Goal: Task Accomplishment & Management: Manage account settings

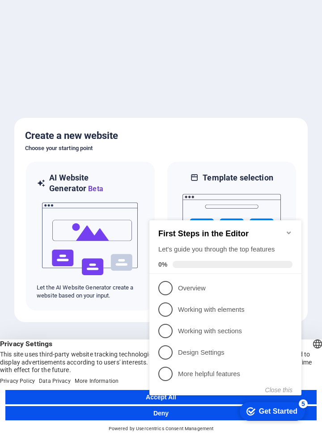
click at [287, 231] on icon "Minimize checklist" at bounding box center [288, 232] width 4 height 3
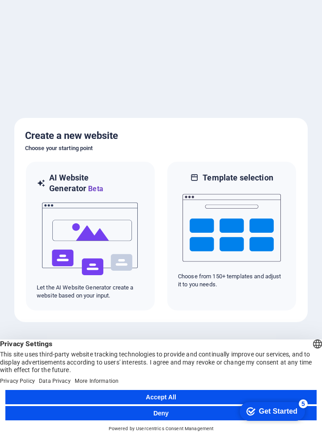
click at [204, 397] on button "Accept All" at bounding box center [160, 397] width 311 height 14
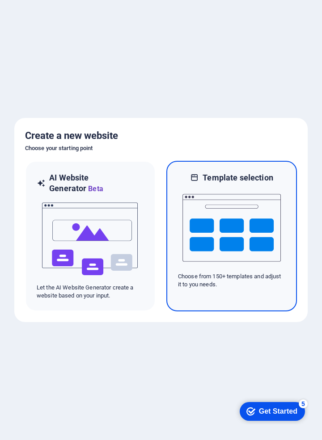
click at [252, 196] on img at bounding box center [231, 227] width 98 height 89
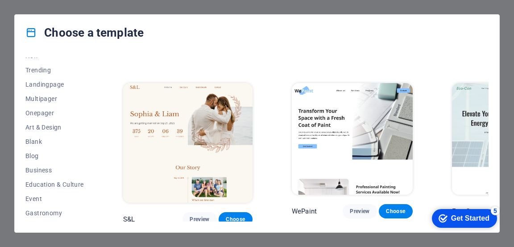
scroll to position [38, 0]
click at [37, 84] on span "Landingpage" at bounding box center [54, 83] width 58 height 7
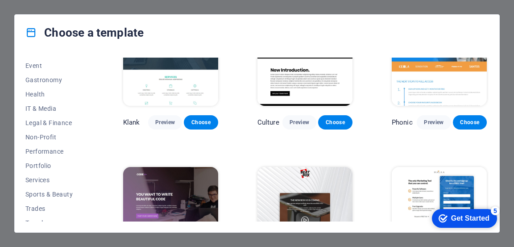
scroll to position [170, 0]
click at [36, 183] on span "Services" at bounding box center [54, 180] width 58 height 7
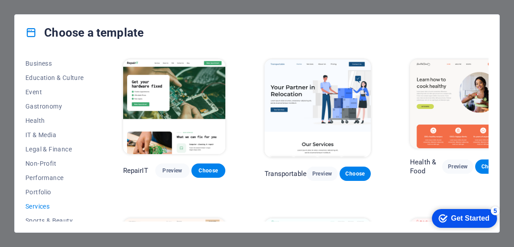
scroll to position [138, 0]
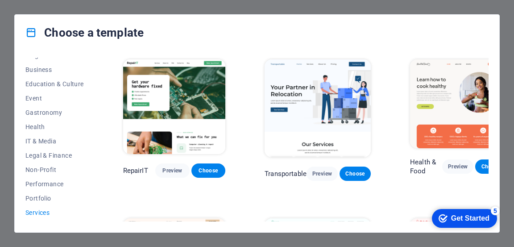
click at [33, 107] on button "Gastronomy" at bounding box center [54, 112] width 58 height 14
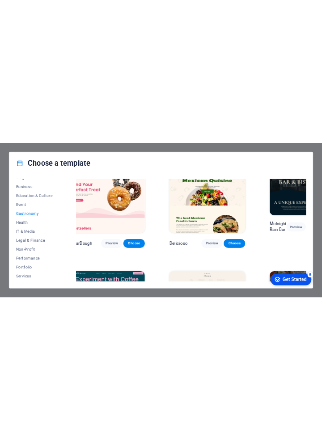
scroll to position [30, 13]
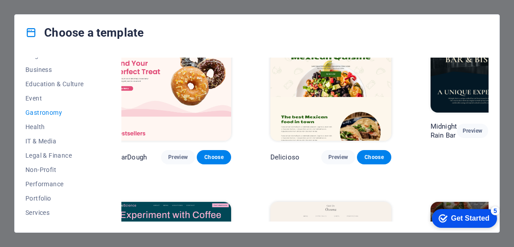
click at [321, 128] on span "Preview" at bounding box center [472, 130] width 17 height 7
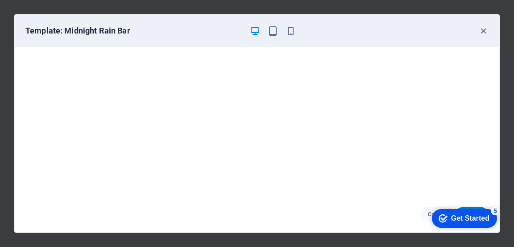
click at [275, 33] on icon "button" at bounding box center [273, 31] width 10 height 10
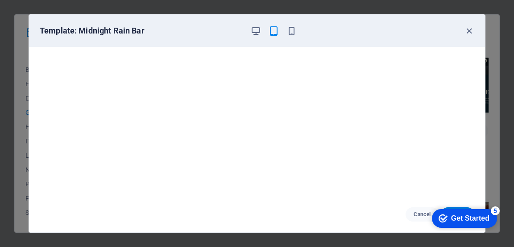
click at [288, 34] on icon "button" at bounding box center [292, 31] width 10 height 10
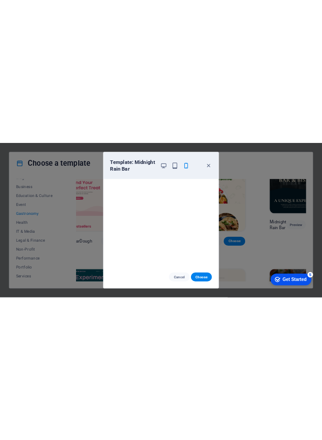
scroll to position [0, 0]
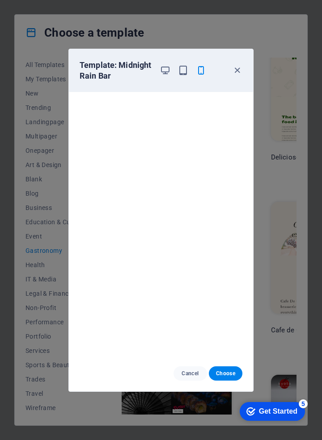
click at [233, 75] on div "Template: Midnight Rain Bar" at bounding box center [161, 70] width 184 height 43
click at [236, 72] on icon "button" at bounding box center [237, 70] width 10 height 10
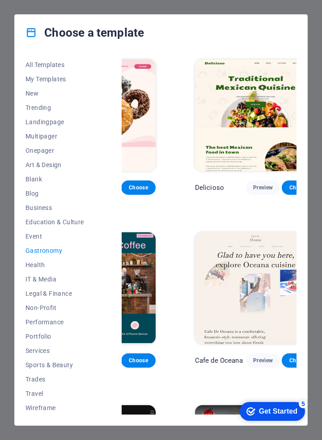
scroll to position [0, 89]
click at [252, 184] on span "Preview" at bounding box center [262, 187] width 20 height 7
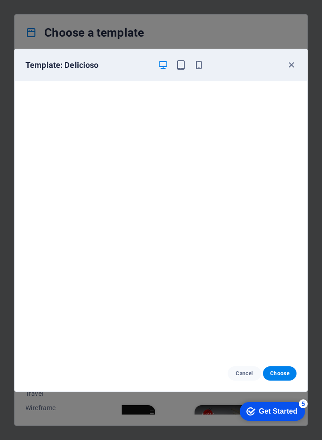
click at [292, 61] on icon "button" at bounding box center [291, 65] width 10 height 10
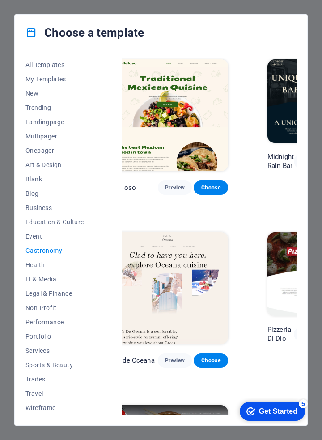
scroll to position [0, 206]
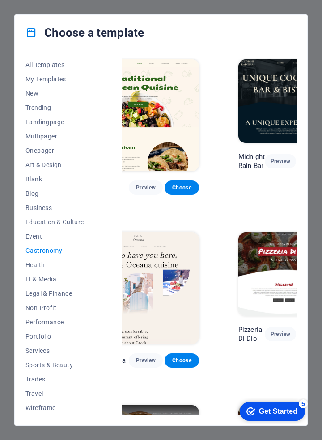
click at [271, 159] on span "Preview" at bounding box center [279, 161] width 17 height 7
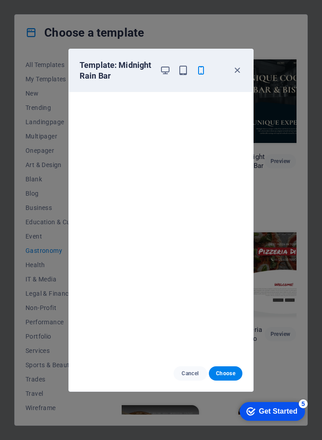
click at [238, 70] on icon "button" at bounding box center [237, 70] width 10 height 10
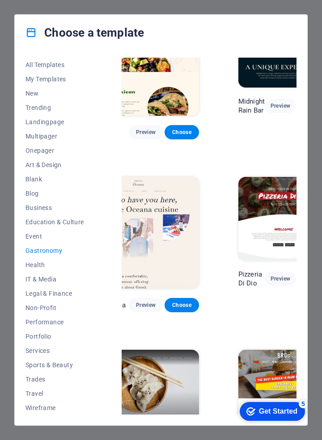
scroll to position [61, 206]
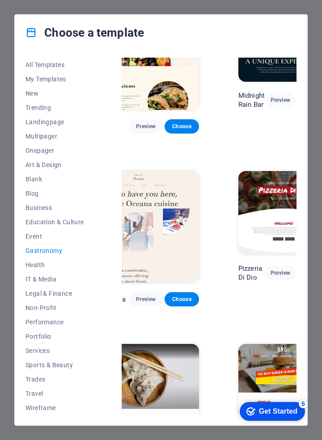
click at [271, 269] on span "Preview" at bounding box center [279, 272] width 17 height 7
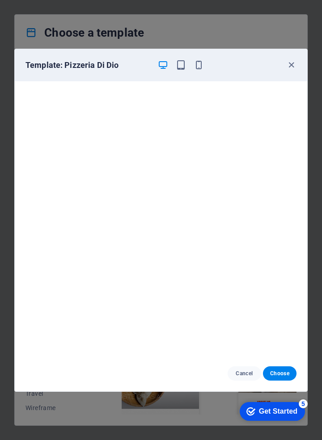
click at [292, 60] on icon "button" at bounding box center [291, 65] width 10 height 10
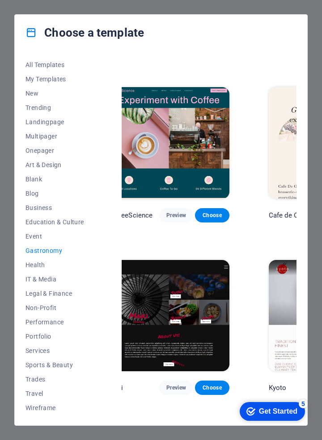
scroll to position [145, 0]
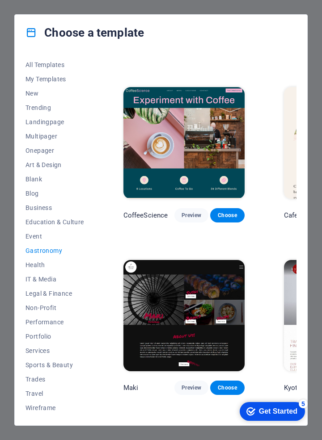
click at [174, 380] on button "Preview" at bounding box center [191, 387] width 34 height 14
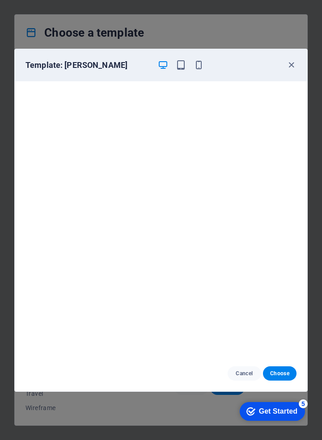
click at [294, 61] on icon "button" at bounding box center [291, 65] width 10 height 10
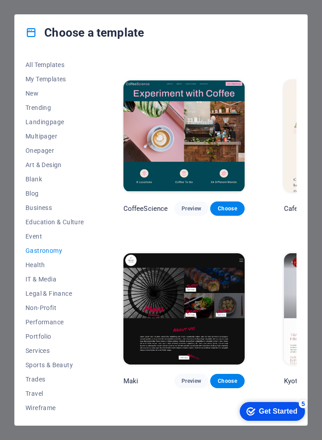
scroll to position [157, 0]
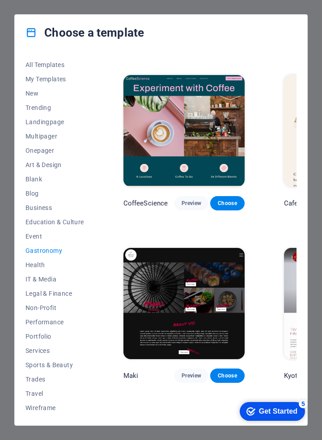
click at [181, 200] on span "Preview" at bounding box center [191, 203] width 20 height 7
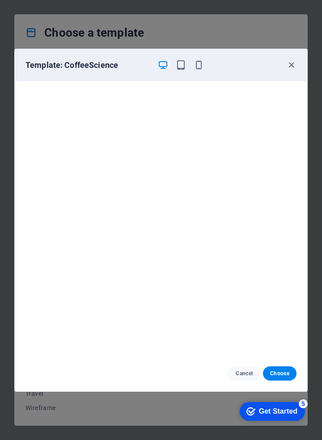
click at [287, 63] on icon "button" at bounding box center [291, 65] width 10 height 10
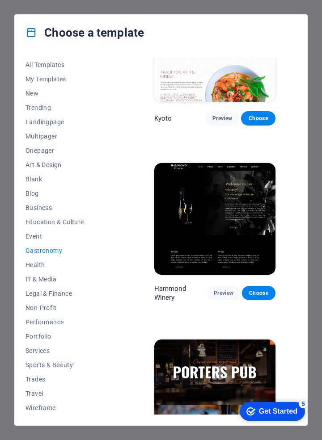
scroll to position [414, 129]
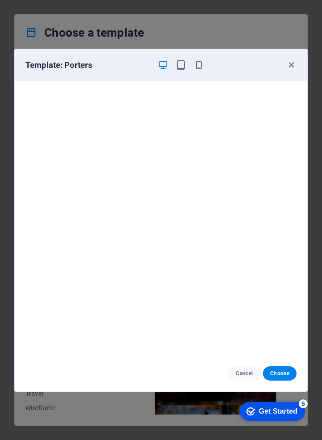
scroll to position [2, 0]
click at [286, 63] on icon "button" at bounding box center [291, 65] width 10 height 10
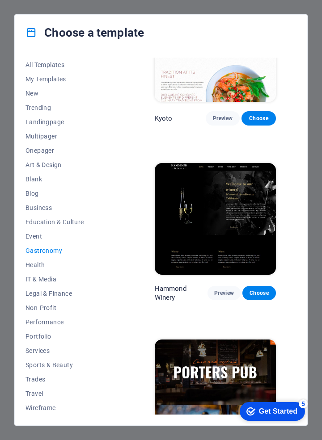
click at [214, 289] on span "Preview" at bounding box center [223, 292] width 19 height 7
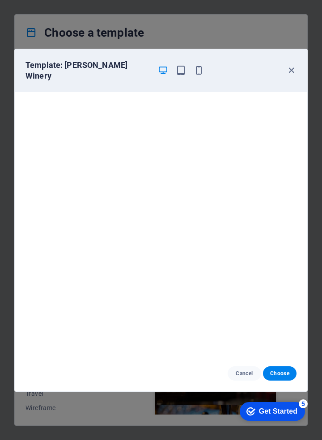
click at [288, 66] on icon "button" at bounding box center [291, 70] width 10 height 10
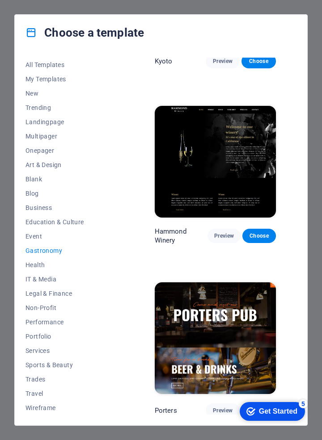
scroll to position [575, 129]
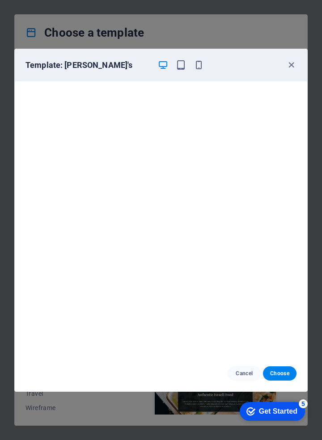
click at [286, 61] on icon "button" at bounding box center [291, 65] width 10 height 10
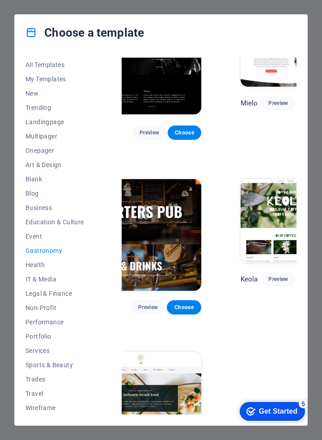
scroll to position [575, 206]
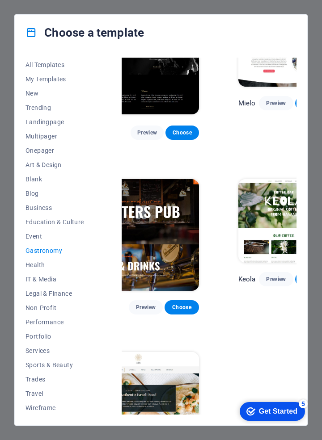
click at [266, 276] on span "Preview" at bounding box center [276, 279] width 20 height 7
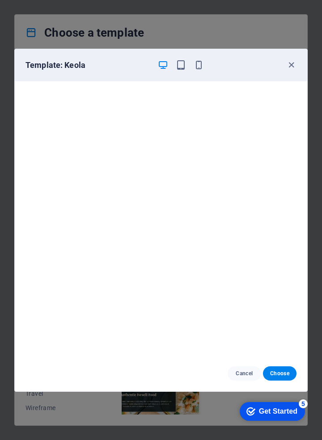
scroll to position [2, 0]
click at [287, 63] on icon "button" at bounding box center [291, 65] width 10 height 10
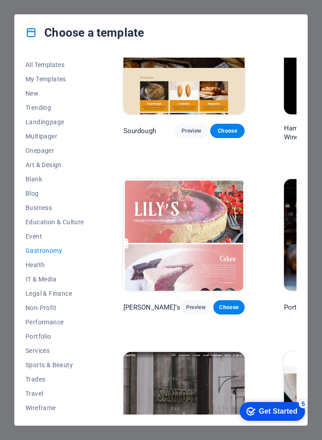
scroll to position [0, 0]
click at [38, 336] on span "Portfolio" at bounding box center [54, 336] width 58 height 7
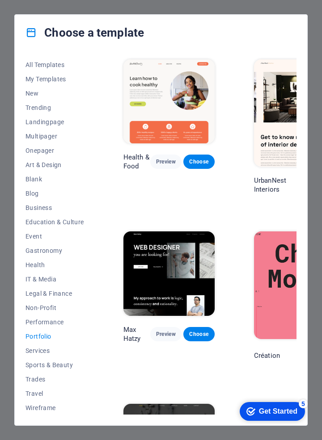
click at [37, 365] on span "Sports & Beauty" at bounding box center [54, 364] width 58 height 7
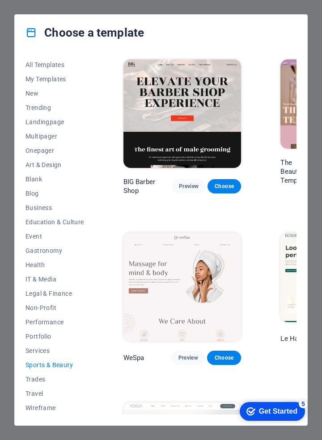
click at [36, 350] on span "Services" at bounding box center [54, 350] width 58 height 7
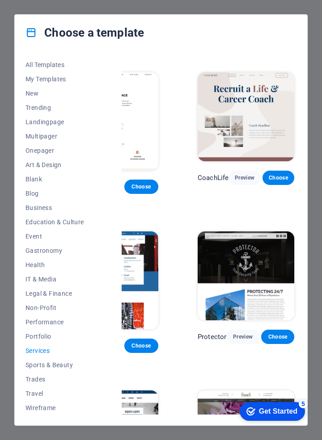
click at [30, 249] on span "Gastronomy" at bounding box center [54, 250] width 58 height 7
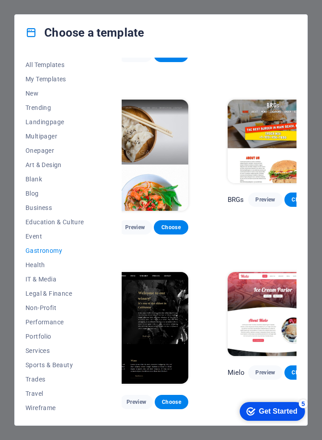
scroll to position [305, 206]
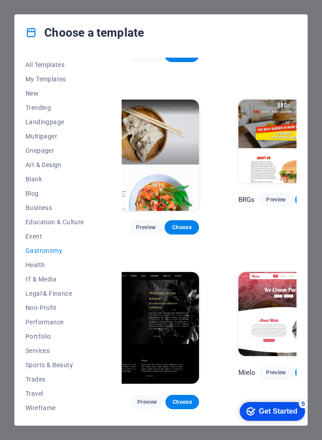
click at [32, 276] on span "IT & Media" at bounding box center [54, 279] width 58 height 7
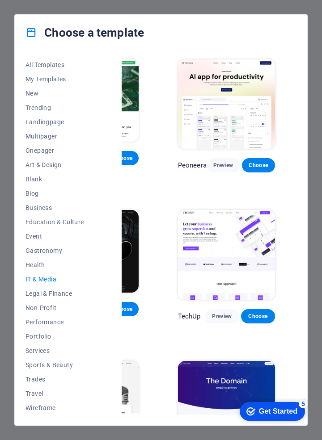
scroll to position [0, 74]
click at [35, 106] on span "Trending" at bounding box center [54, 107] width 58 height 7
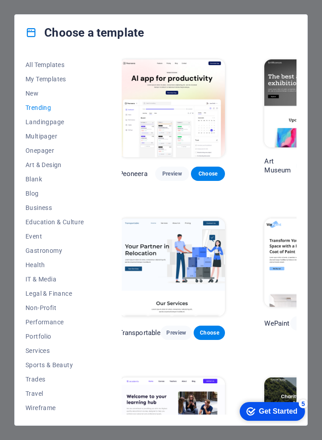
scroll to position [0, 0]
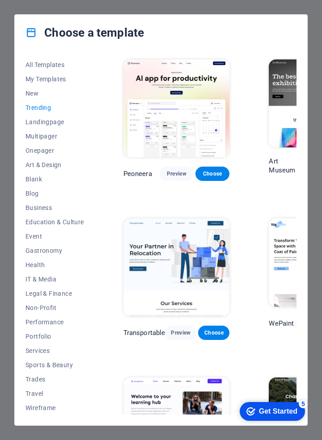
click at [176, 178] on button "Preview" at bounding box center [176, 174] width 34 height 14
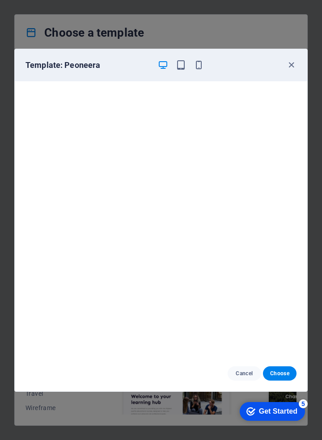
click at [290, 66] on icon "button" at bounding box center [291, 65] width 10 height 10
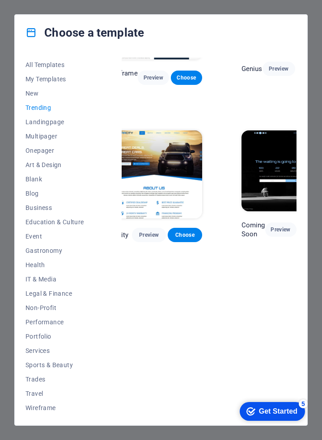
scroll to position [568, 200]
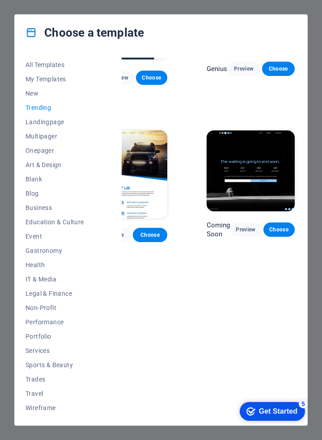
click at [242, 229] on span "Preview" at bounding box center [245, 229] width 17 height 7
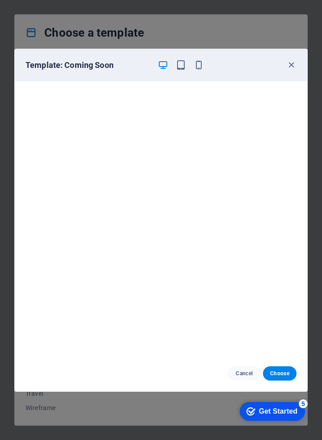
click at [238, 372] on span "Cancel" at bounding box center [243, 373] width 19 height 7
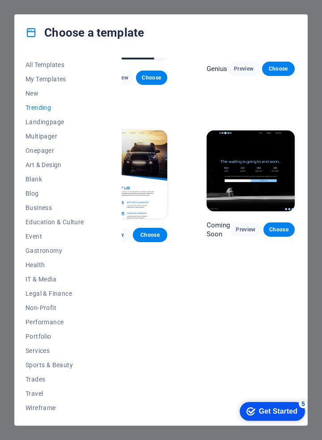
scroll to position [0, 0]
click at [31, 265] on span "Health" at bounding box center [54, 264] width 58 height 7
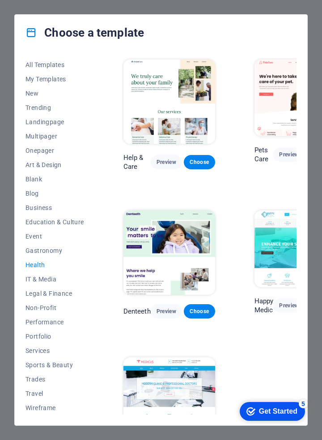
click at [39, 122] on span "Landingpage" at bounding box center [54, 121] width 58 height 7
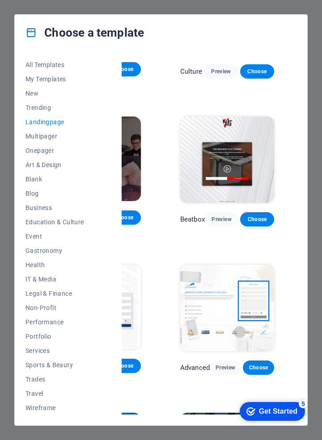
scroll to position [91, 76]
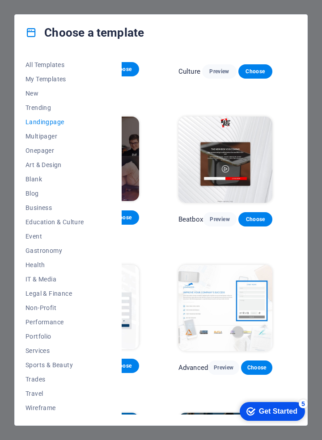
click at [36, 161] on span "Art & Design" at bounding box center [54, 164] width 58 height 7
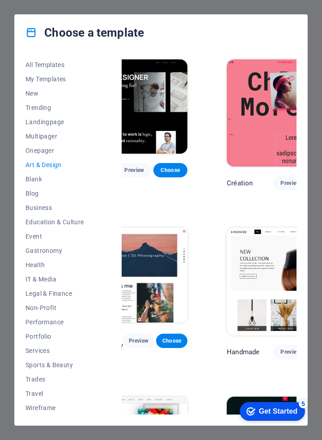
scroll to position [0, 0]
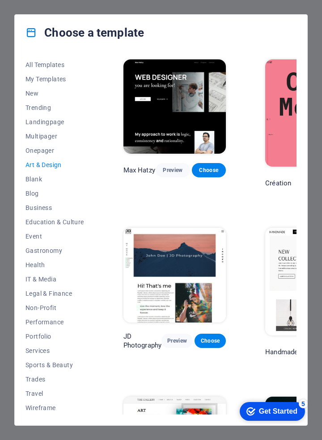
click at [35, 255] on button "Gastronomy" at bounding box center [54, 250] width 58 height 14
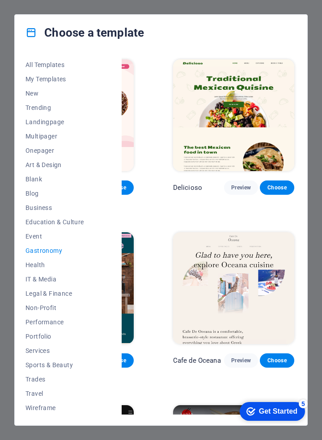
scroll to position [0, 206]
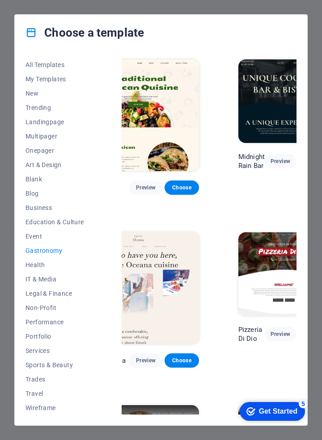
click at [271, 162] on span "Preview" at bounding box center [279, 161] width 17 height 7
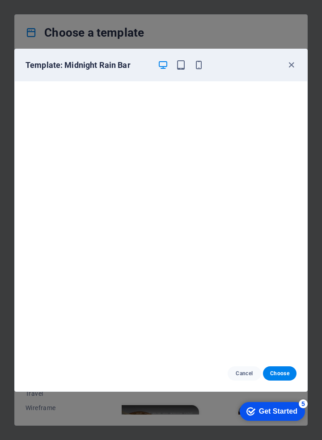
click at [285, 63] on span "button" at bounding box center [290, 65] width 11 height 10
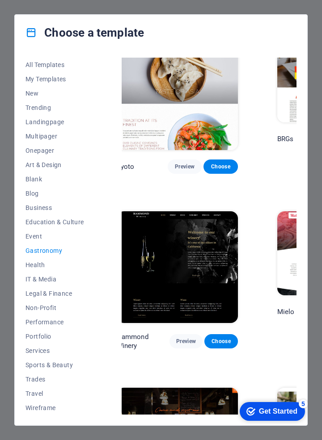
scroll to position [366, 167]
click at [176, 338] on span "Preview" at bounding box center [185, 341] width 19 height 7
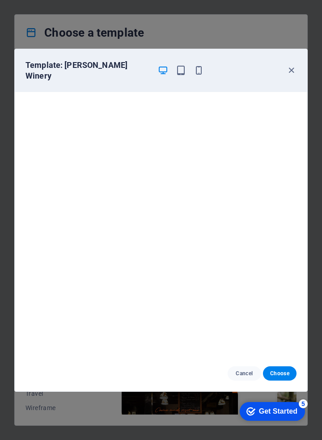
click at [276, 370] on span "Choose" at bounding box center [279, 373] width 19 height 7
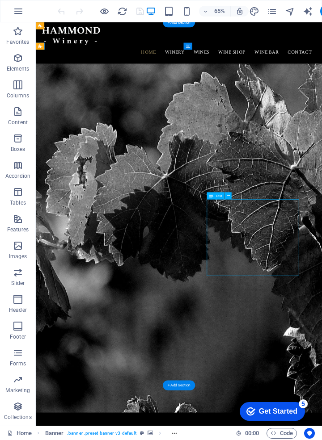
click at [17, 380] on icon "button" at bounding box center [18, 379] width 11 height 11
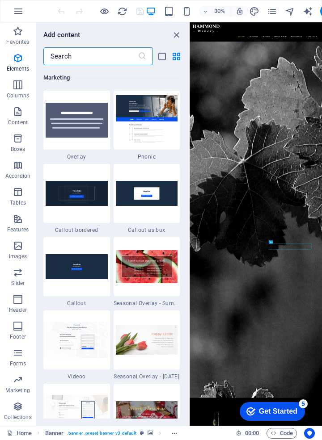
scroll to position [7274, 0]
click at [180, 30] on icon "close panel" at bounding box center [176, 35] width 10 height 10
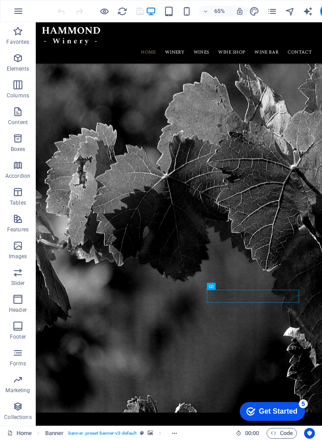
click at [13, 376] on icon "button" at bounding box center [18, 379] width 11 height 11
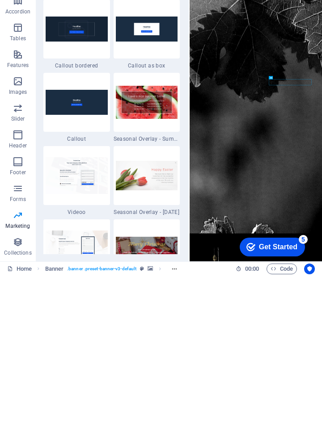
click at [16, 410] on icon "button" at bounding box center [18, 406] width 11 height 11
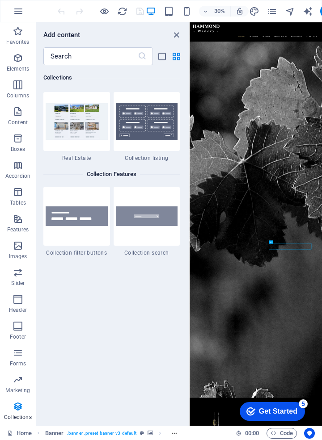
scroll to position [8416, 0]
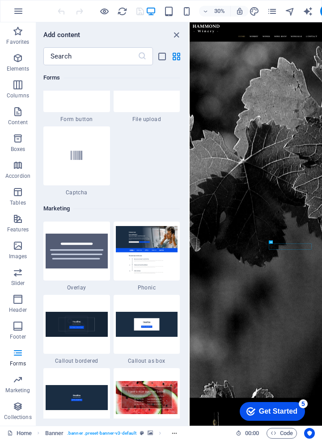
click at [19, 58] on icon "button" at bounding box center [18, 58] width 11 height 11
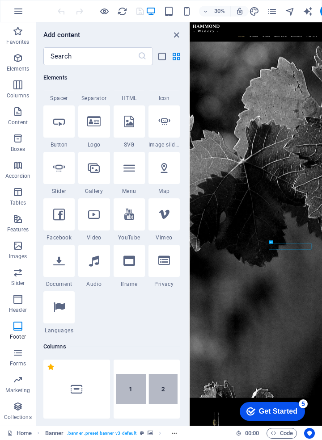
scroll to position [95, 0]
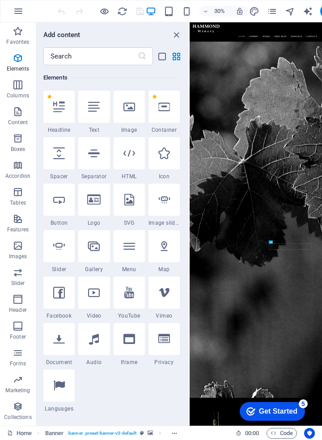
click at [15, 85] on icon "button" at bounding box center [18, 84] width 11 height 11
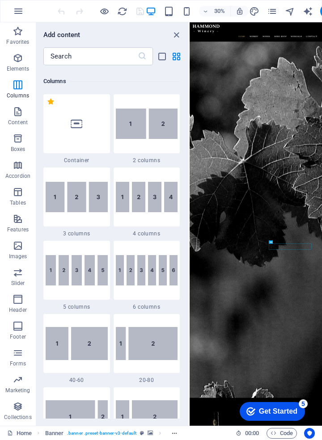
scroll to position [442, 0]
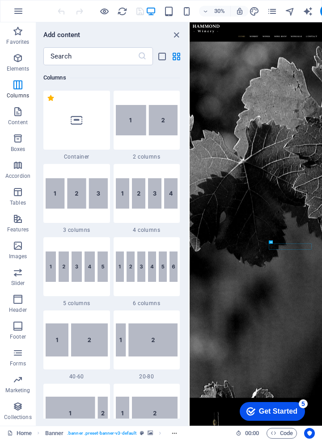
click at [14, 120] on p "Content" at bounding box center [18, 122] width 20 height 7
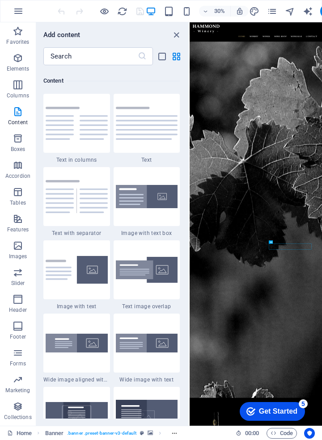
scroll to position [1562, 0]
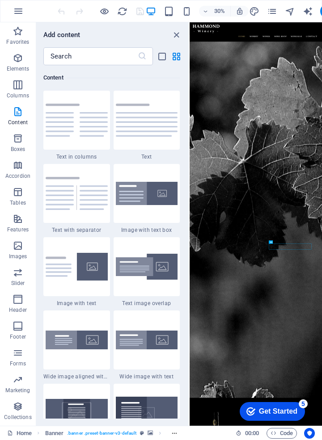
click at [15, 140] on icon "button" at bounding box center [18, 138] width 11 height 11
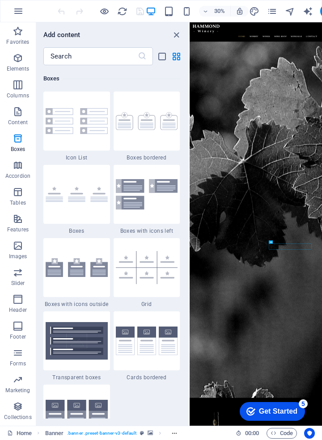
scroll to position [2463, 0]
click at [15, 169] on icon "button" at bounding box center [18, 165] width 11 height 11
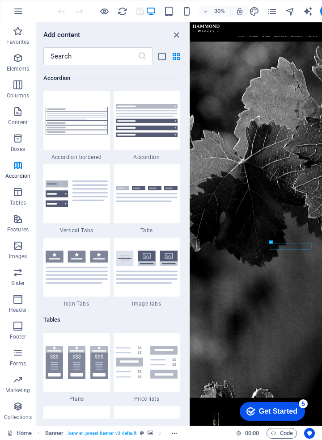
click at [17, 191] on icon "button" at bounding box center [18, 192] width 11 height 11
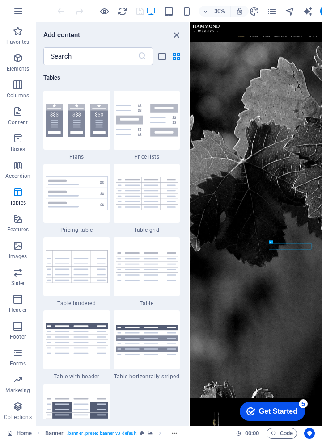
click at [17, 225] on span "Features" at bounding box center [18, 223] width 36 height 21
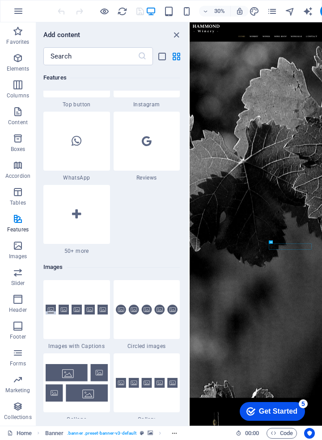
scroll to position [4334, 0]
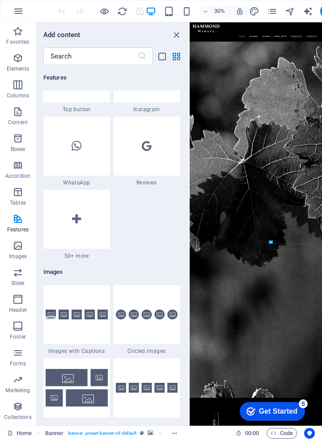
click at [78, 226] on div at bounding box center [76, 219] width 67 height 59
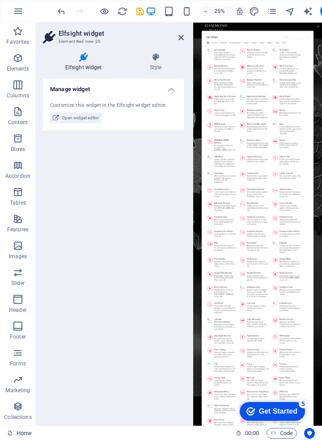
click at [64, 11] on icon "undo" at bounding box center [61, 11] width 10 height 10
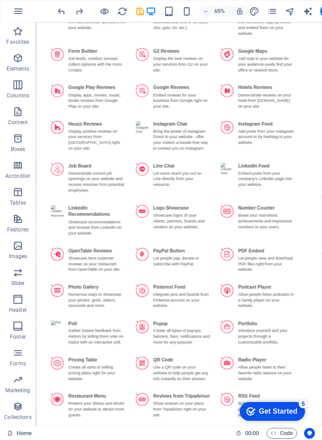
scroll to position [901, 0]
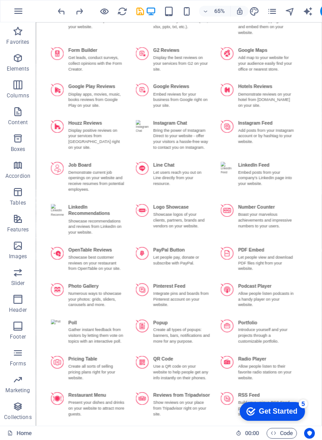
click at [16, 115] on icon "button" at bounding box center [18, 111] width 11 height 11
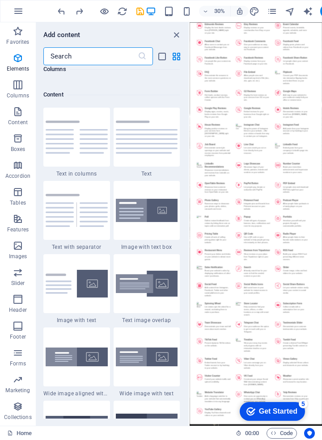
scroll to position [1562, 0]
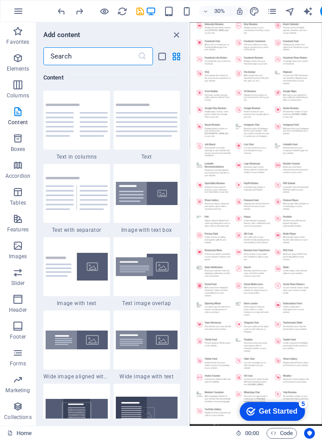
click at [21, 87] on icon "button" at bounding box center [18, 84] width 11 height 11
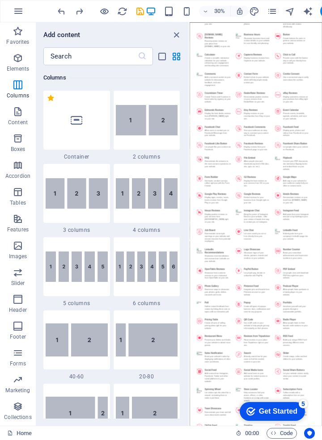
scroll to position [715, 0]
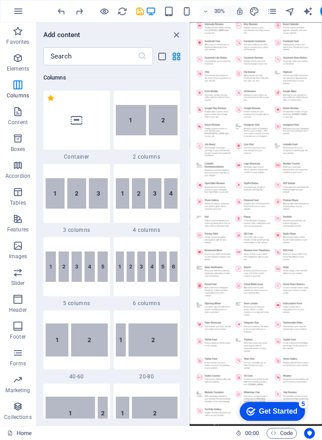
click at [171, 37] on icon "close panel" at bounding box center [176, 35] width 10 height 10
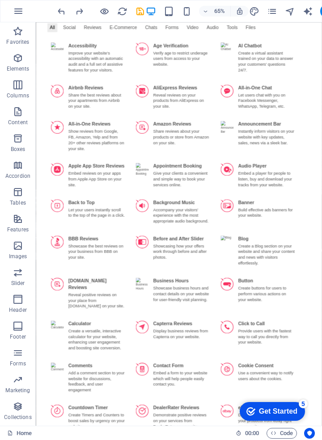
scroll to position [0, 0]
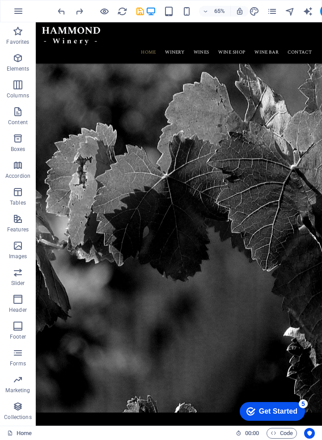
click at [18, 150] on p "Boxes" at bounding box center [18, 149] width 15 height 7
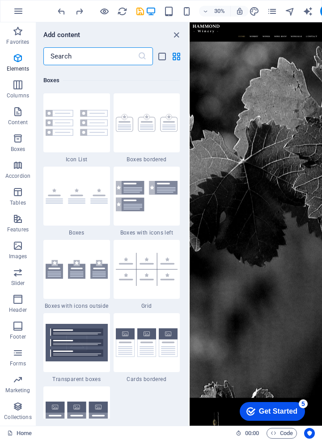
scroll to position [2463, 0]
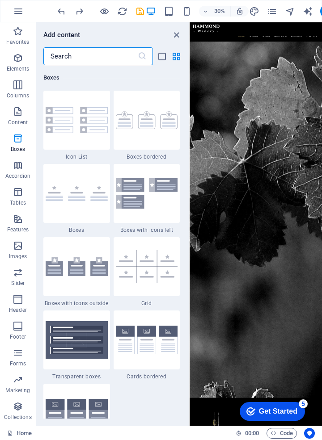
click at [20, 170] on icon "button" at bounding box center [18, 165] width 11 height 11
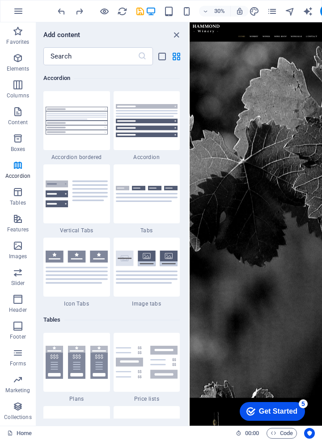
scroll to position [2851, 0]
click at [15, 198] on span "Tables" at bounding box center [18, 197] width 36 height 21
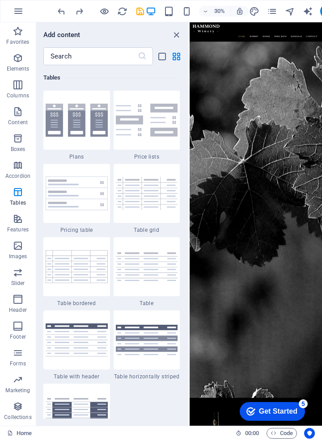
click at [12, 219] on span "Features" at bounding box center [18, 223] width 36 height 21
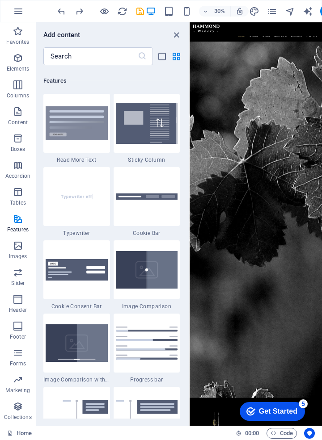
scroll to position [3481, 0]
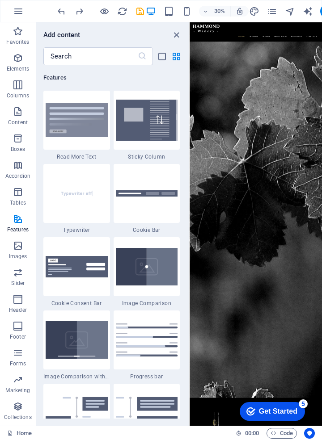
click at [17, 246] on icon "button" at bounding box center [18, 245] width 11 height 11
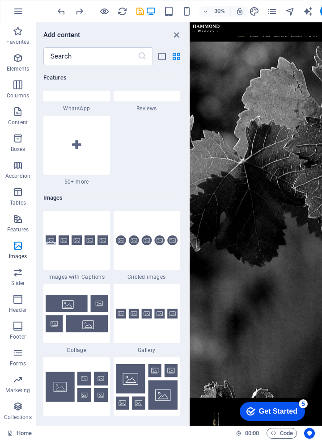
scroll to position [4528, 0]
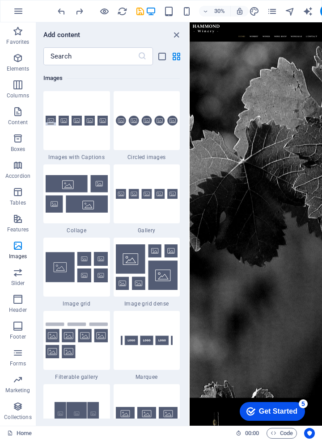
click at [17, 277] on icon "button" at bounding box center [18, 272] width 11 height 11
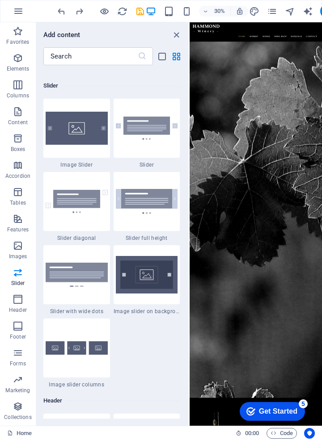
scroll to position [5062, 0]
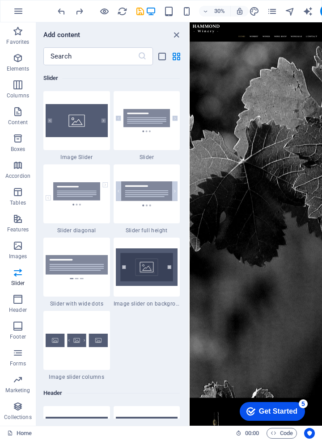
click at [16, 304] on icon "button" at bounding box center [18, 299] width 11 height 11
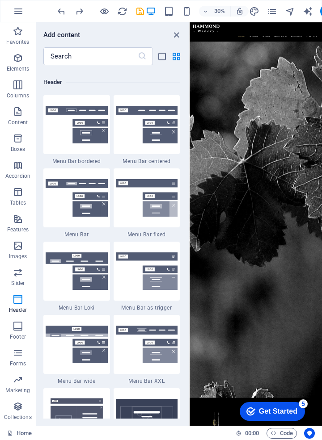
scroll to position [5377, 0]
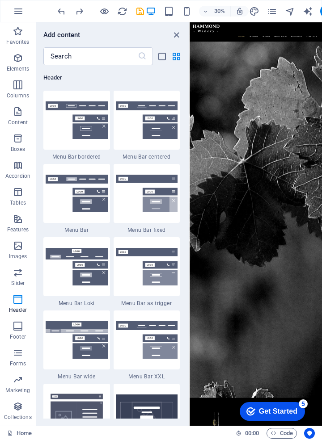
click at [14, 328] on icon "button" at bounding box center [18, 326] width 11 height 11
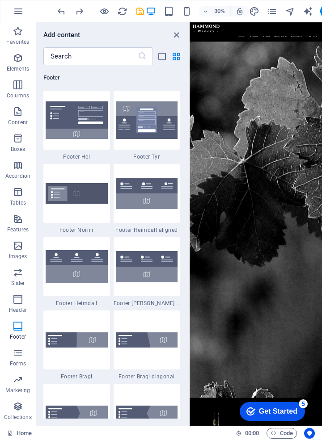
click at [20, 358] on icon "button" at bounding box center [18, 352] width 11 height 11
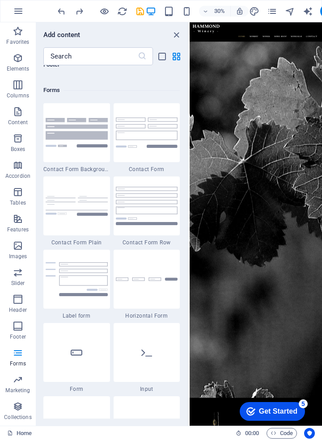
scroll to position [6520, 0]
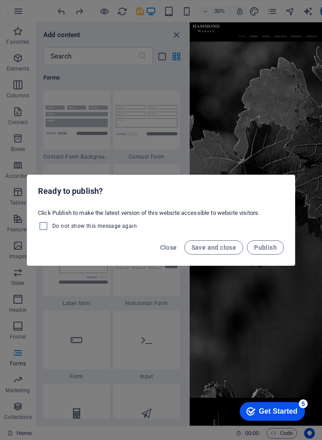
click at [169, 245] on span "Close" at bounding box center [168, 247] width 17 height 7
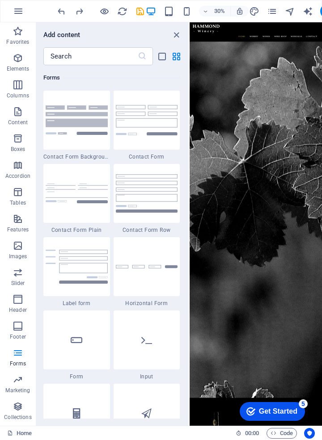
click at [21, 12] on icon "button" at bounding box center [18, 11] width 11 height 11
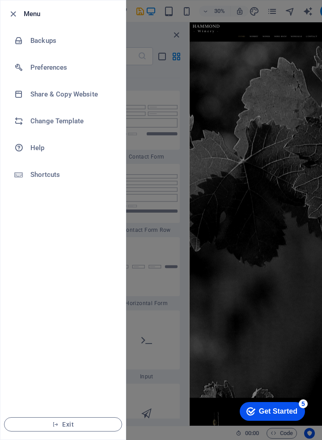
click at [33, 46] on h6 "Backups" at bounding box center [71, 40] width 83 height 11
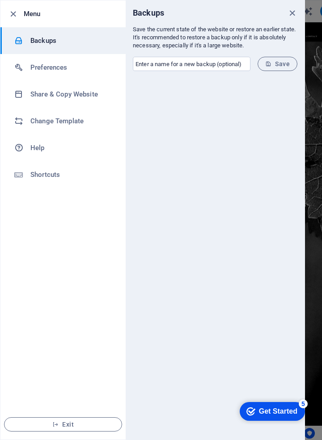
click at [157, 65] on input "text" at bounding box center [191, 64] width 117 height 14
type input "Initial"
click at [278, 58] on button "Save" at bounding box center [277, 64] width 40 height 14
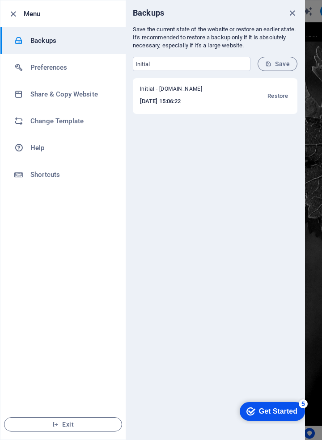
click at [42, 71] on h6 "Preferences" at bounding box center [71, 67] width 83 height 11
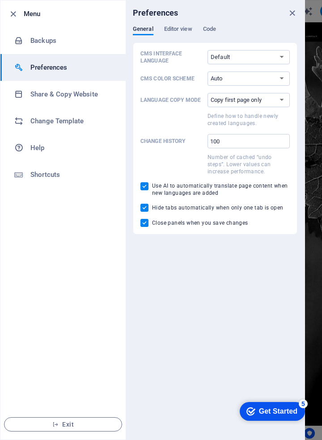
click at [261, 52] on select "Default Deutsch English Español Français Magyar Italiano Nederlands Polski Port…" at bounding box center [248, 57] width 82 height 14
select select "es"
click at [207, 50] on select "Default Deutsch English Español Français Magyar Italiano Nederlands Polski Port…" at bounding box center [248, 57] width 82 height 14
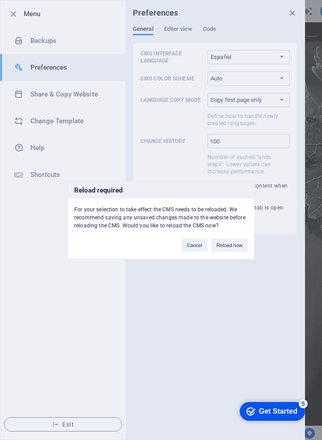
click at [230, 246] on button "Reload now" at bounding box center [229, 244] width 37 height 13
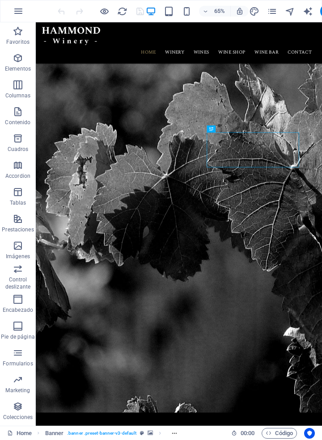
click at [16, 14] on icon "button" at bounding box center [18, 11] width 11 height 11
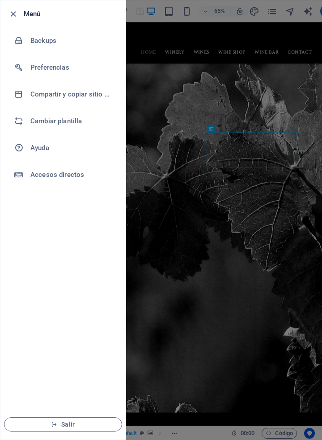
click at [28, 67] on div at bounding box center [22, 67] width 16 height 9
select select "es"
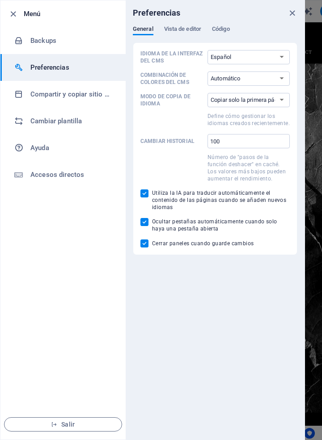
click at [275, 82] on select "Automático Oscuro Claro" at bounding box center [248, 78] width 82 height 14
select select "dark"
click at [207, 71] on select "Automático Oscuro Claro" at bounding box center [248, 78] width 82 height 14
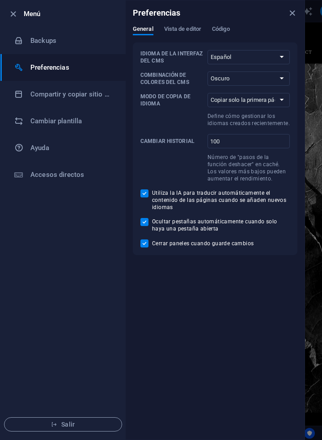
click at [280, 101] on select "Copiar solo la primera página Copiar todas las páginas" at bounding box center [248, 100] width 82 height 14
click at [276, 100] on select "Copiar solo la primera página Copiar todas las páginas" at bounding box center [248, 100] width 82 height 14
click at [262, 167] on p "Número de "pasos de la función deshacer" en caché. Los valores más bajos pueden…" at bounding box center [248, 168] width 82 height 29
click at [262, 148] on input "100" at bounding box center [248, 141] width 82 height 14
click at [43, 95] on h6 "Compartir y copiar sitio web" at bounding box center [71, 94] width 83 height 11
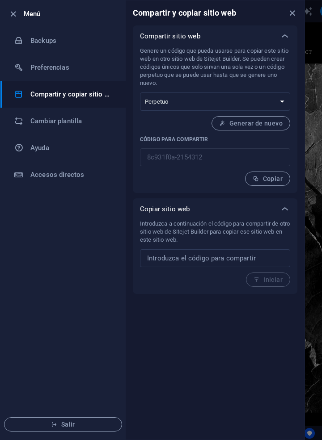
click at [276, 106] on select "Único Perpetuo" at bounding box center [215, 101] width 150 height 18
click at [279, 106] on select "Único Perpetuo" at bounding box center [215, 101] width 150 height 18
click at [271, 76] on p "Genere un código que pueda usarse para copiar este sitio web en otro sitio web …" at bounding box center [215, 67] width 150 height 40
click at [44, 115] on li "Cambiar plantilla" at bounding box center [62, 121] width 125 height 27
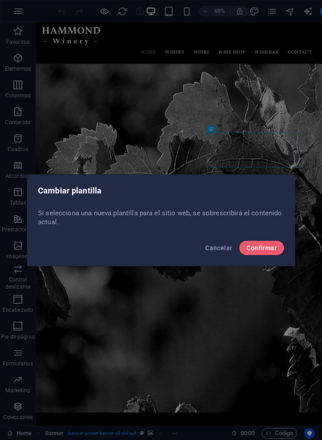
click at [222, 250] on span "Cancelar" at bounding box center [218, 247] width 27 height 7
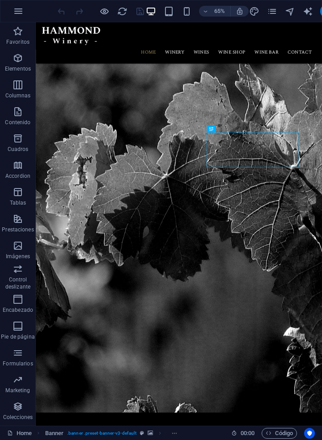
click at [22, 13] on icon "button" at bounding box center [18, 11] width 11 height 11
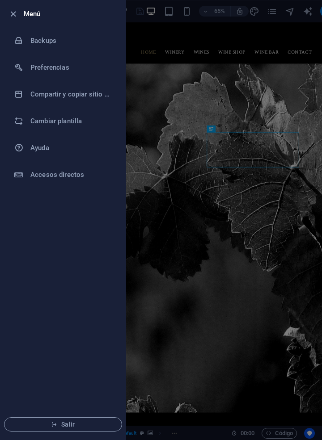
click at [46, 179] on h6 "Accesos directos" at bounding box center [71, 174] width 83 height 11
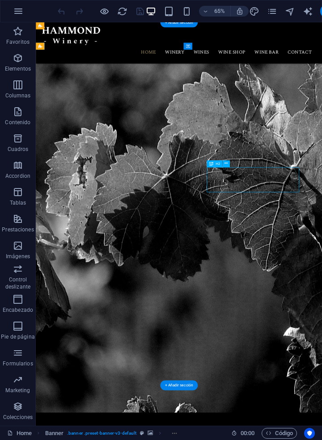
click at [103, 14] on icon "button" at bounding box center [104, 11] width 10 height 10
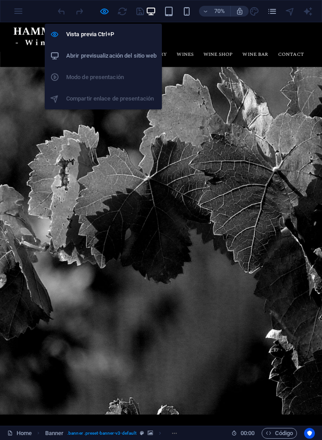
click at [103, 10] on icon "button" at bounding box center [104, 11] width 10 height 10
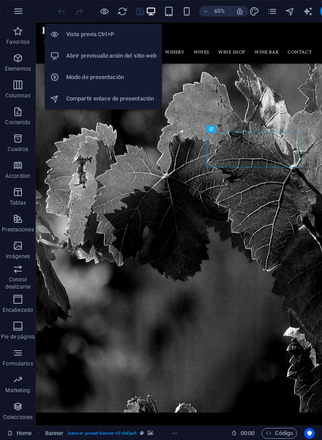
click at [150, 13] on icon "button" at bounding box center [151, 11] width 10 height 10
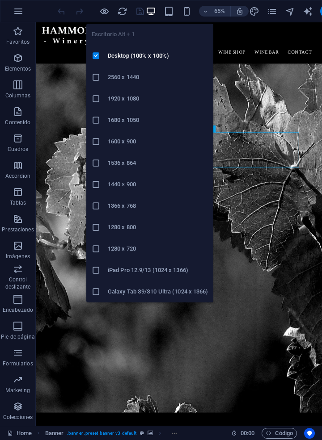
click at [166, 9] on icon "button" at bounding box center [168, 11] width 10 height 10
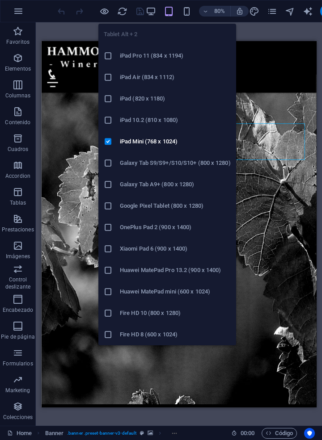
click at [185, 10] on icon "button" at bounding box center [186, 11] width 10 height 10
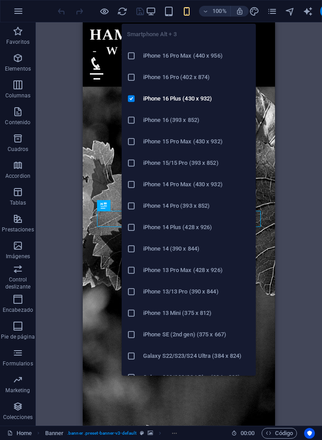
click at [150, 12] on icon "button" at bounding box center [151, 11] width 10 height 10
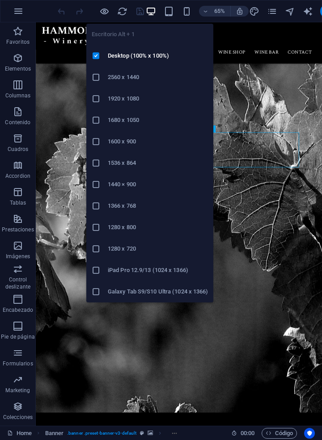
click at [217, 15] on h6 "65%" at bounding box center [219, 11] width 14 height 11
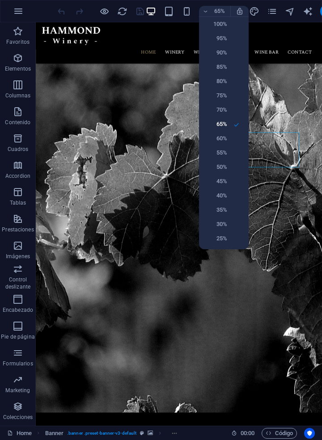
click at [221, 13] on div at bounding box center [161, 220] width 322 height 440
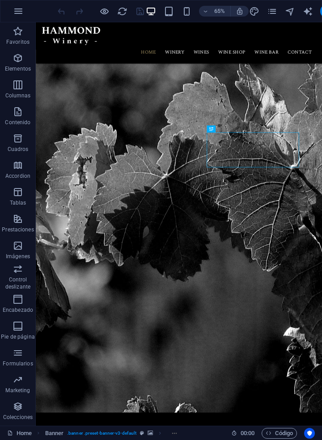
click at [242, 15] on button "button" at bounding box center [239, 11] width 18 height 11
click at [240, 15] on icon "button" at bounding box center [239, 11] width 8 height 8
click at [253, 12] on icon "design" at bounding box center [254, 11] width 10 height 10
select select "px"
select select "300"
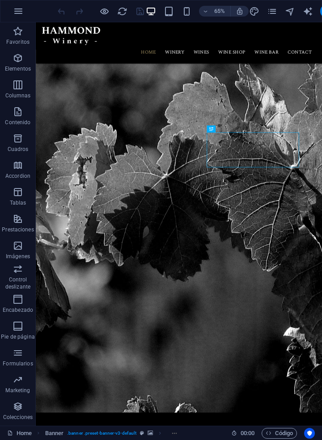
select select "px"
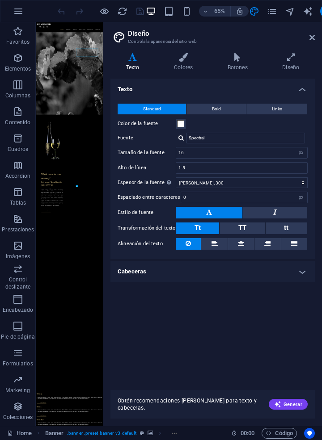
click at [252, 14] on icon "design" at bounding box center [254, 11] width 10 height 10
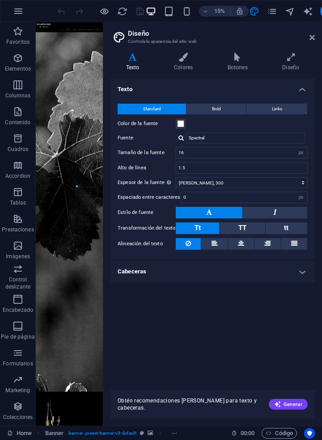
click at [312, 40] on icon at bounding box center [311, 37] width 5 height 7
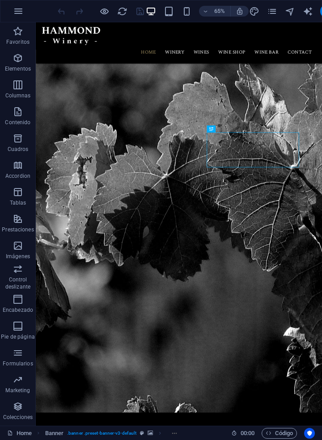
click at [272, 14] on icon "pages" at bounding box center [272, 11] width 10 height 10
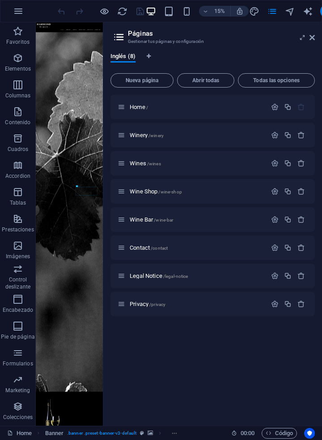
click at [272, 106] on icon "button" at bounding box center [275, 107] width 8 height 8
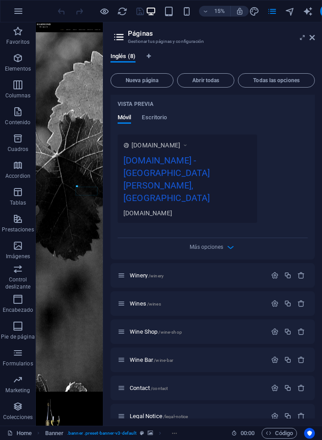
scroll to position [234, 0]
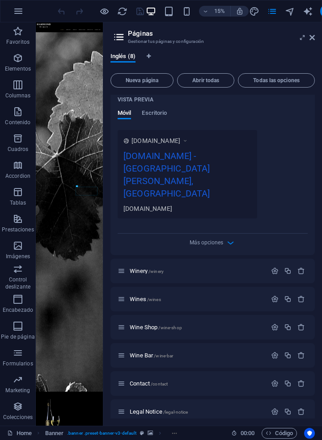
click at [149, 113] on span "Escritorio" at bounding box center [154, 114] width 25 height 13
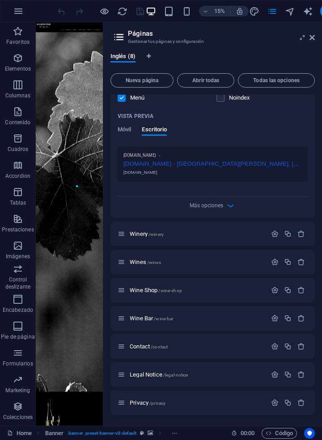
scroll to position [218, 0]
click at [125, 127] on span "Móvil" at bounding box center [123, 130] width 13 height 13
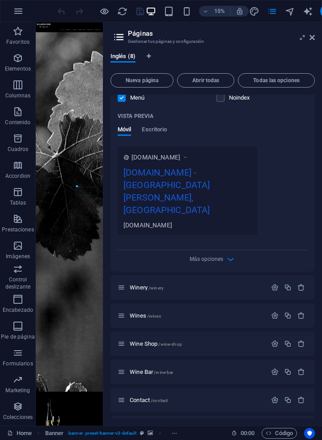
click at [233, 254] on icon "button" at bounding box center [230, 259] width 10 height 10
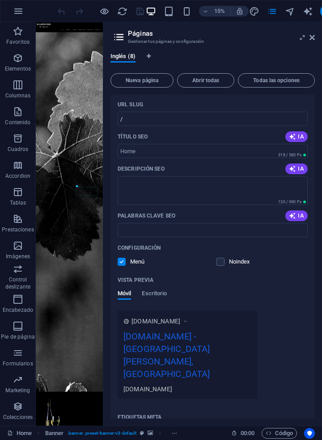
scroll to position [0, 0]
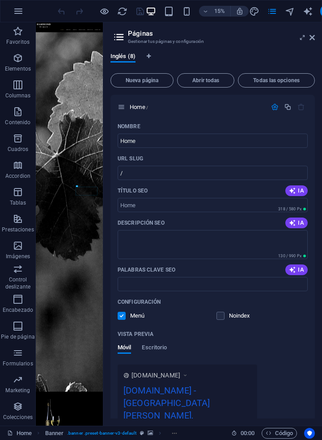
click at [0, 0] on icon at bounding box center [0, 0] width 0 height 0
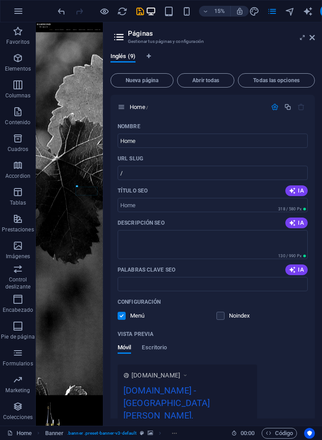
scroll to position [394, 0]
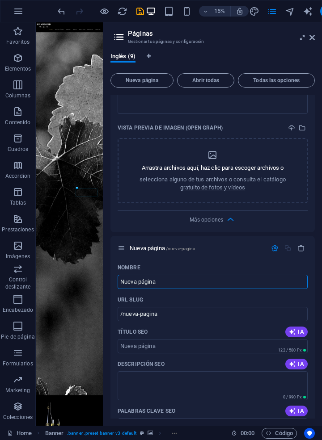
click at [62, 9] on icon "undo" at bounding box center [61, 11] width 10 height 10
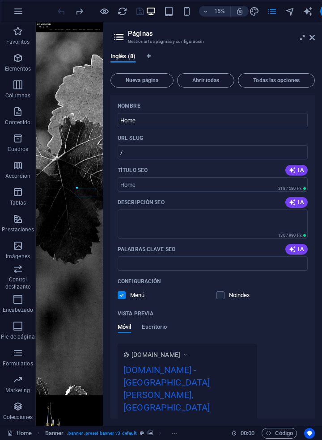
scroll to position [0, 0]
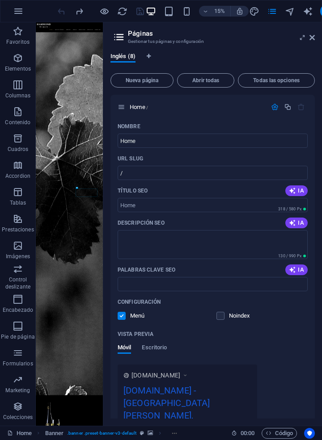
click at [290, 79] on span "Todas las opciones" at bounding box center [276, 80] width 69 height 5
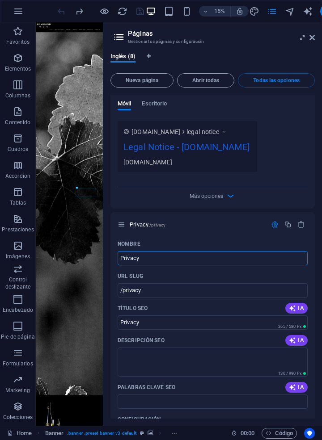
click at [284, 174] on div "Nombre Legal Notice ​ URL SLUG /legal-notice ​ Título SEO IA Legal Notice ​ 312…" at bounding box center [212, 41] width 204 height 333
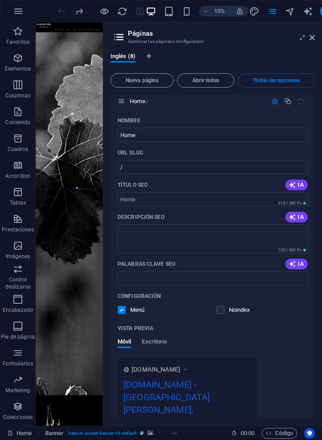
scroll to position [0, 0]
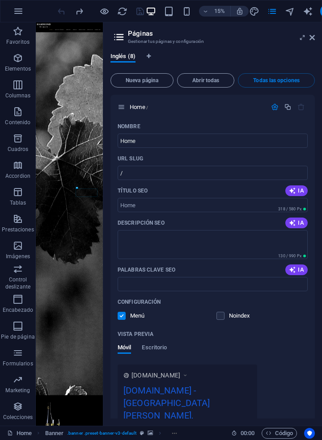
click at [117, 53] on span "Inglés (8)" at bounding box center [122, 57] width 25 height 13
click at [121, 54] on span "Inglés (8)" at bounding box center [122, 57] width 25 height 13
click at [147, 57] on icon "Pestañas de idiomas" at bounding box center [148, 56] width 4 height 5
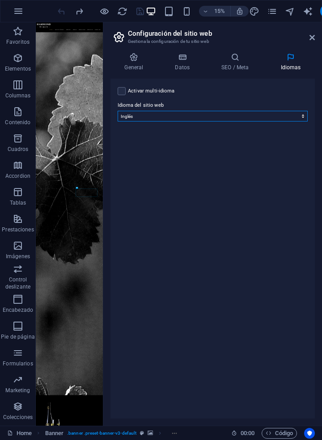
click at [134, 116] on select "Abkhazian Afar Afrikaans Akan Albanés Alemán Amharic Árabe Aragonese Armenian A…" at bounding box center [212, 116] width 190 height 11
select select "44"
click at [117, 111] on select "Abkhazian Afar Afrikaans Akan Albanés Alemán Amharic Árabe Aragonese Armenian A…" at bounding box center [212, 116] width 190 height 11
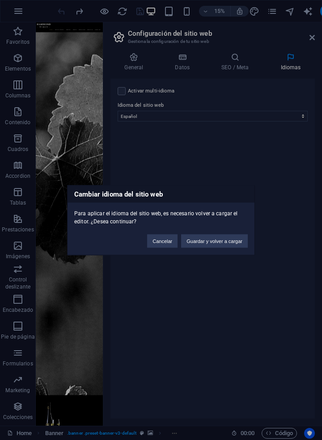
click at [226, 240] on button "Guardar y volver a cargar" at bounding box center [214, 240] width 67 height 13
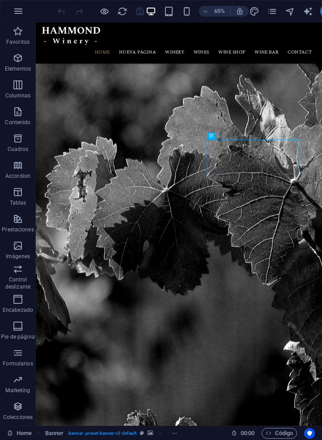
click at [310, 11] on icon "text_generator" at bounding box center [307, 11] width 10 height 10
select select "English"
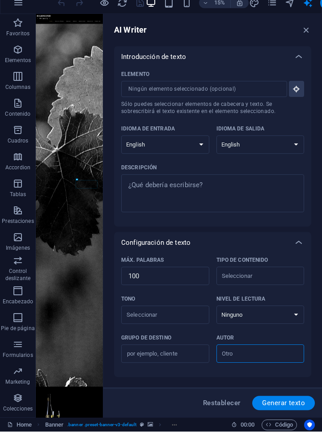
type textarea "x"
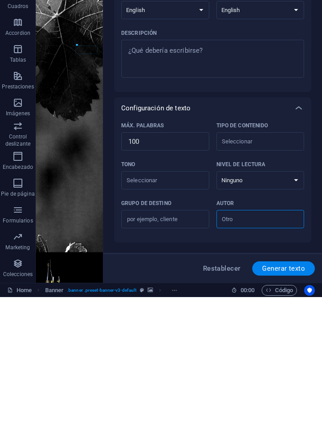
type textarea "x"
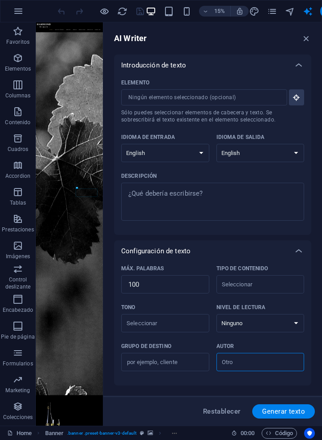
click at [201, 154] on select "Albanian Arabic Armenian Awadhi Azerbaijani Bashkir Basque Belarusian Bengali B…" at bounding box center [165, 153] width 88 height 18
type textarea "x"
select select "Spanish"
click at [121, 144] on select "Albanian Arabic Armenian Awadhi Azerbaijani Bashkir Basque Belarusian Bengali B…" at bounding box center [165, 153] width 88 height 18
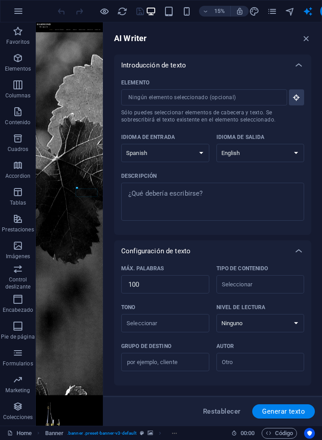
click at [267, 152] on select "Albanian Arabic Armenian Awadhi Azerbaijani Bashkir Basque Belarusian Bengali B…" at bounding box center [260, 153] width 88 height 18
select select "Spanish"
click at [216, 144] on select "Albanian Arabic Armenian Awadhi Azerbaijani Bashkir Basque Belarusian Bengali B…" at bounding box center [260, 153] width 88 height 18
click at [286, 7] on icon "navigator" at bounding box center [289, 11] width 10 height 10
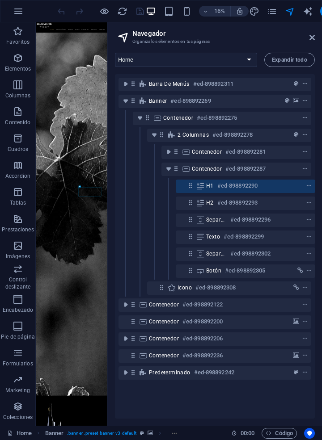
scroll to position [0, 2]
click at [269, 8] on icon "pages" at bounding box center [272, 11] width 10 height 10
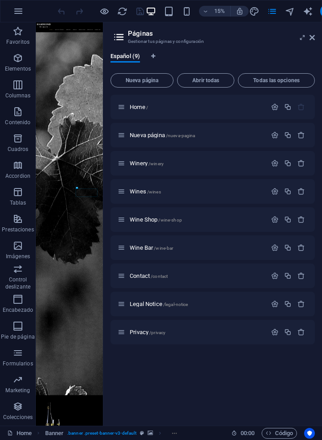
click at [252, 11] on icon "design" at bounding box center [254, 11] width 10 height 10
select select "px"
select select "300"
select select "px"
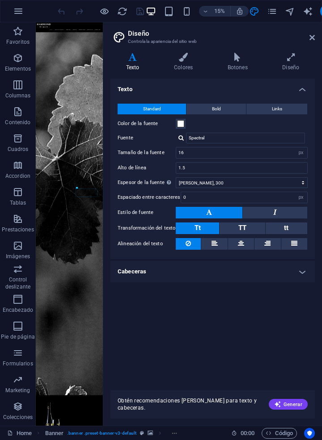
click at [311, 35] on icon at bounding box center [311, 37] width 5 height 7
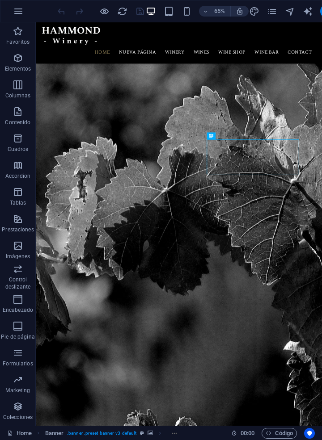
click at [321, 66] on nav "Home Nueva página Winery Wines Wine Shop Wine Bar Contact" at bounding box center [256, 67] width 422 height 21
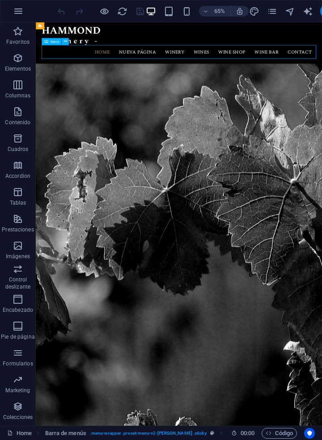
click at [62, 39] on button at bounding box center [65, 41] width 7 height 7
